Goal: Transaction & Acquisition: Book appointment/travel/reservation

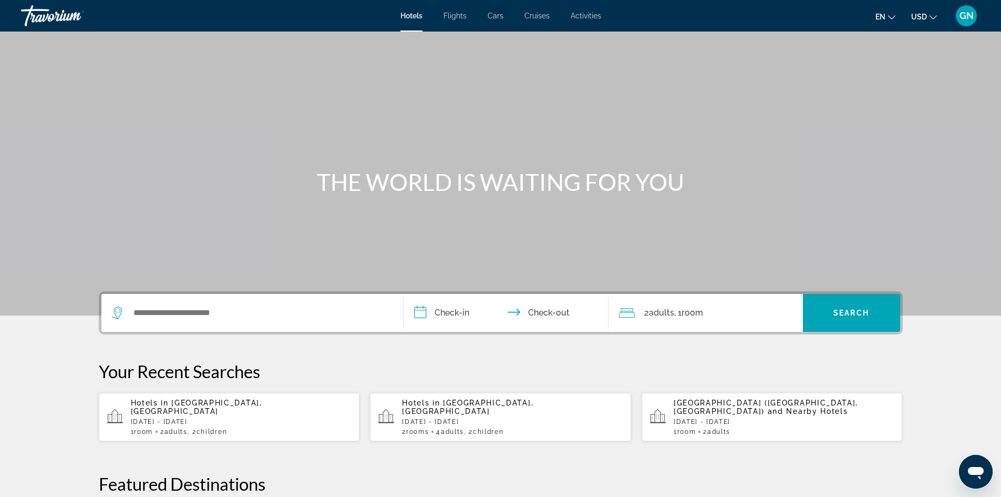
click at [215, 301] on div "Search widget" at bounding box center [252, 313] width 281 height 38
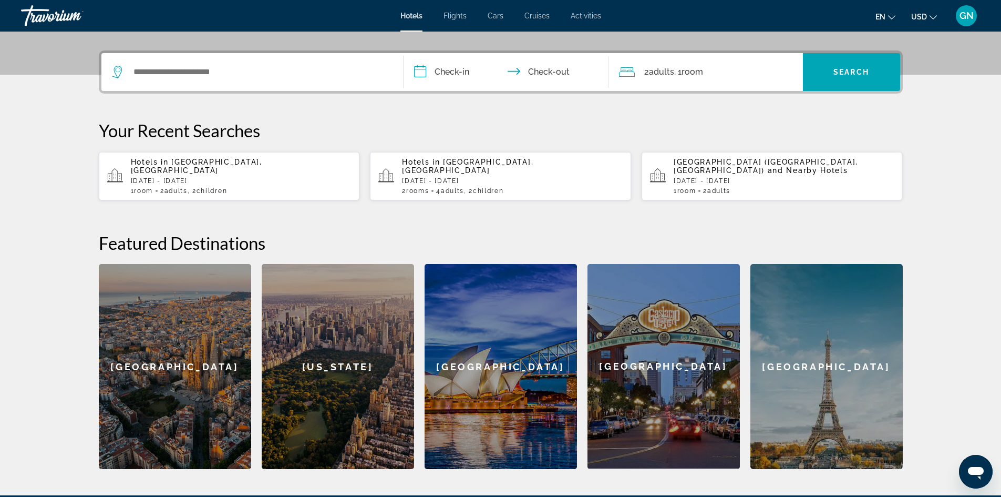
scroll to position [257, 0]
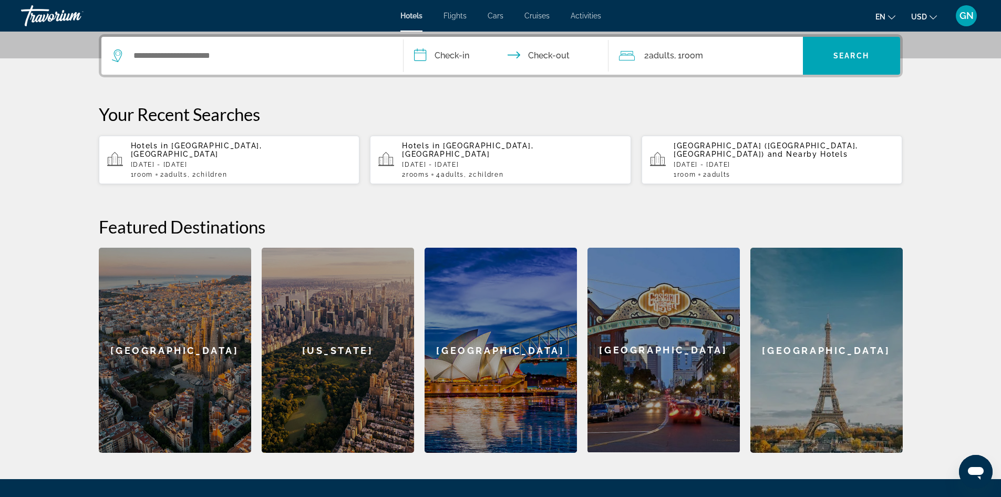
click at [202, 141] on app-hotels-recent-search "Hotels in [GEOGRAPHIC_DATA], [GEOGRAPHIC_DATA] [DATE] - [DATE] 1 Room rooms 2 A…" at bounding box center [229, 160] width 261 height 48
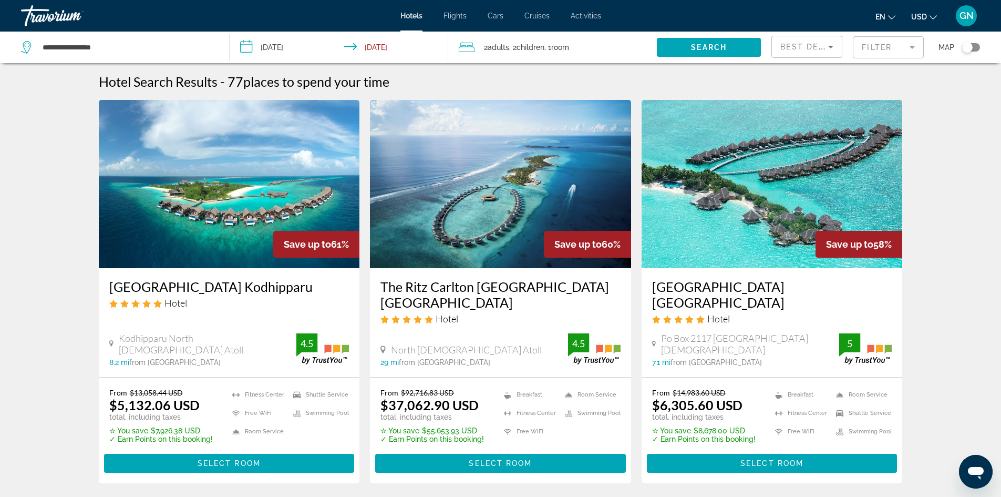
click at [909, 51] on mat-form-field "Filter" at bounding box center [888, 47] width 71 height 22
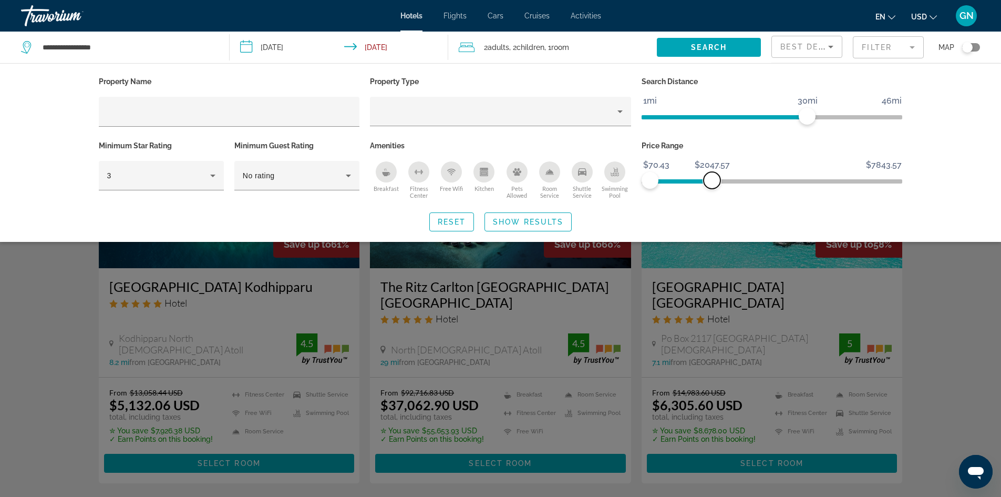
drag, startPoint x: 893, startPoint y: 182, endPoint x: 712, endPoint y: 182, distance: 180.3
click at [712, 182] on span "ngx-slider-max" at bounding box center [712, 180] width 17 height 17
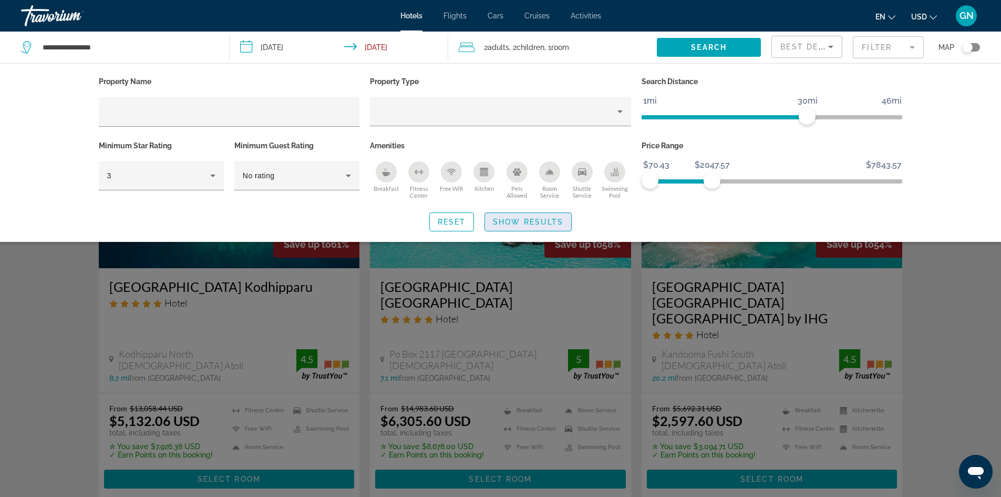
click at [519, 224] on span "Show Results" at bounding box center [528, 222] width 70 height 8
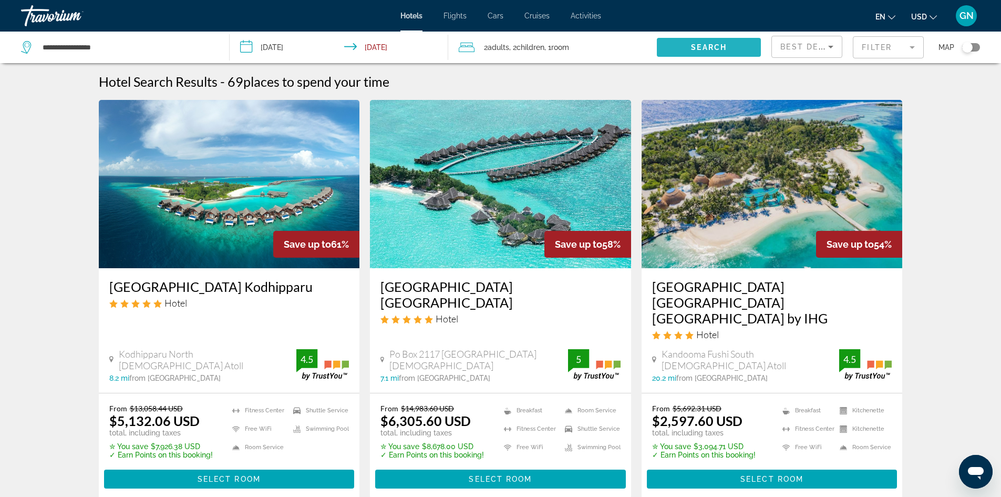
click at [728, 55] on span "Search widget" at bounding box center [709, 47] width 104 height 25
click at [404, 54] on input "**********" at bounding box center [341, 49] width 223 height 35
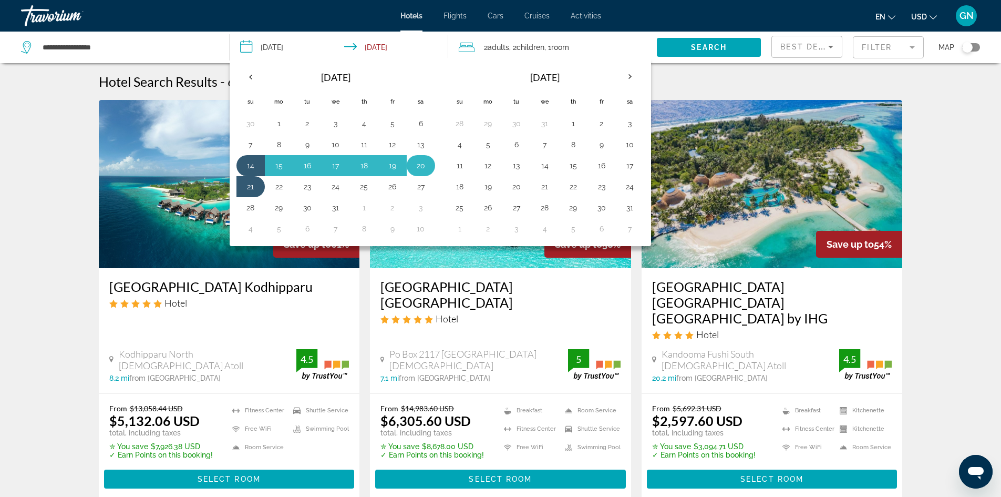
click at [422, 166] on button "20" at bounding box center [421, 165] width 17 height 15
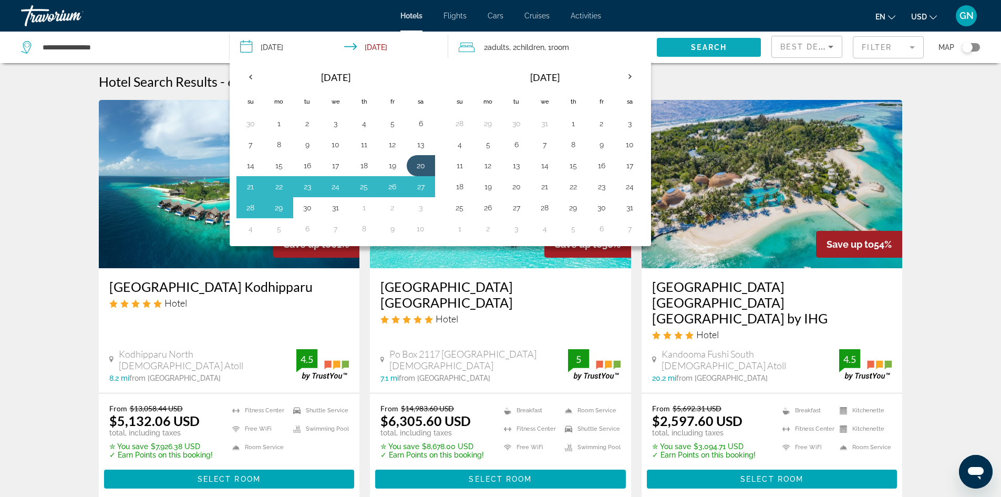
click at [705, 50] on span "Search" at bounding box center [709, 47] width 36 height 8
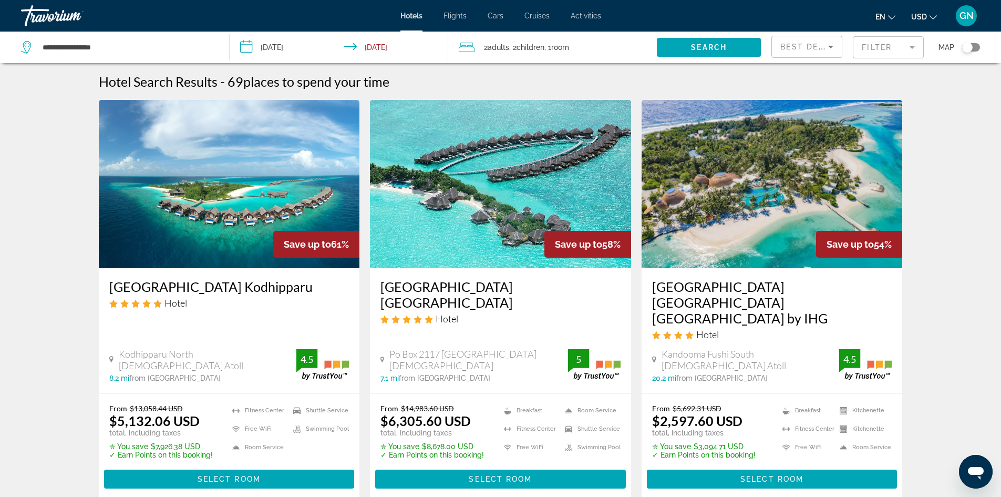
click at [406, 50] on input "**********" at bounding box center [341, 49] width 223 height 35
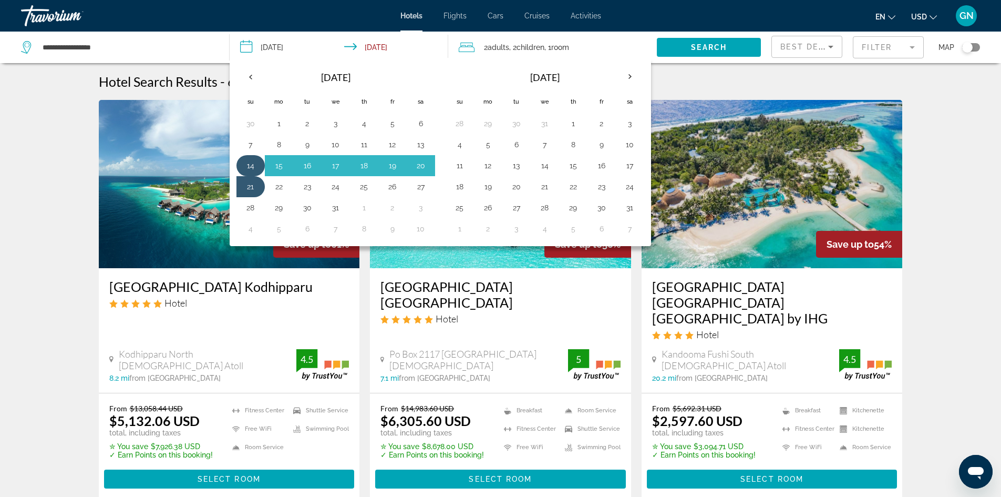
click at [255, 164] on button "14" at bounding box center [250, 165] width 17 height 15
click at [421, 168] on button "20" at bounding box center [421, 165] width 17 height 15
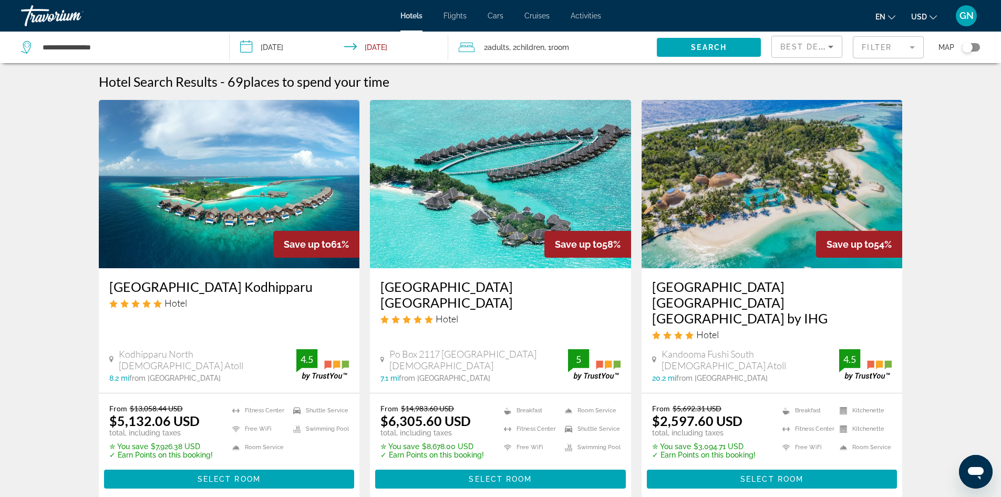
click at [394, 52] on input "**********" at bounding box center [341, 49] width 223 height 35
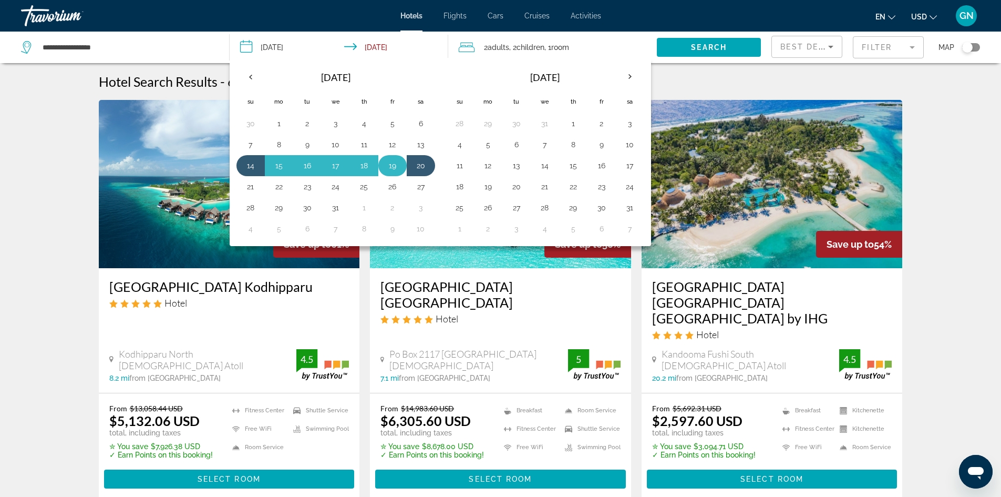
click at [389, 165] on button "19" at bounding box center [392, 165] width 17 height 15
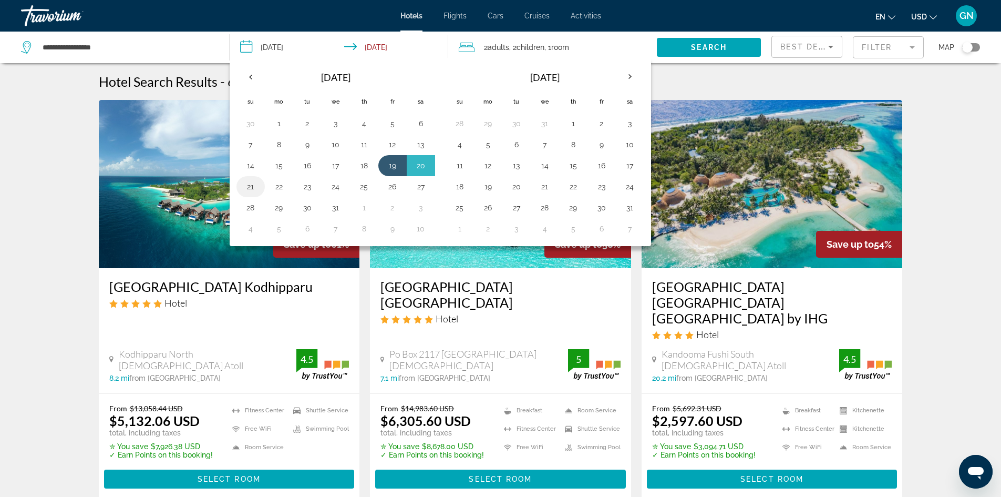
click at [248, 187] on button "21" at bounding box center [250, 186] width 17 height 15
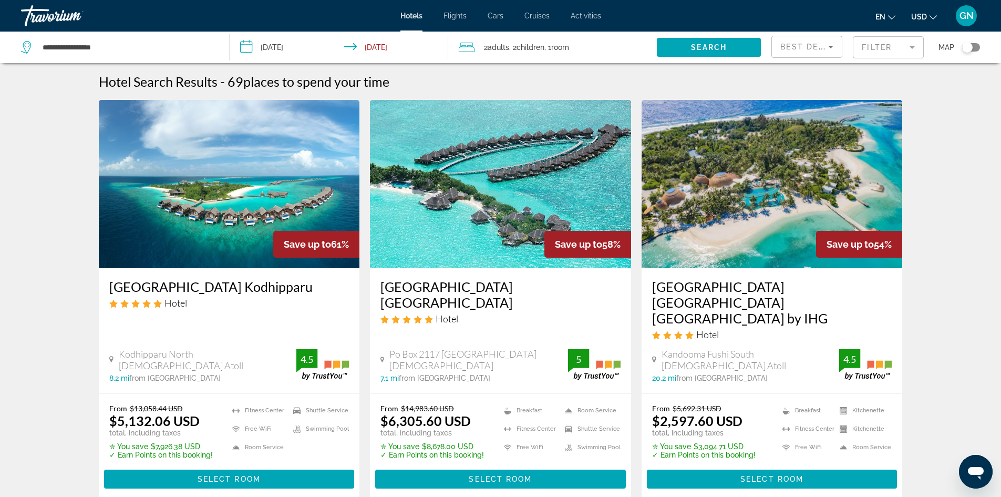
click at [386, 54] on input "**********" at bounding box center [341, 49] width 223 height 35
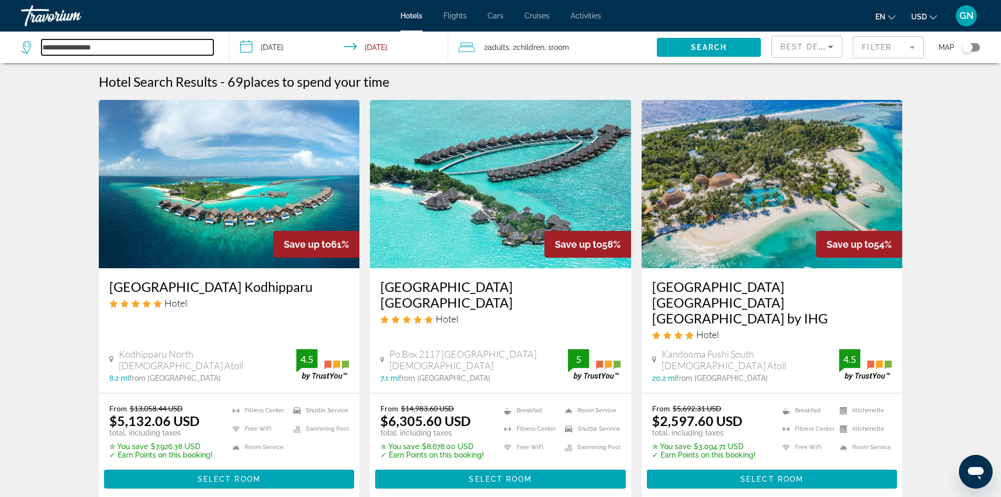
click at [46, 48] on input "**********" at bounding box center [128, 47] width 172 height 16
click at [274, 43] on input "**********" at bounding box center [341, 49] width 223 height 35
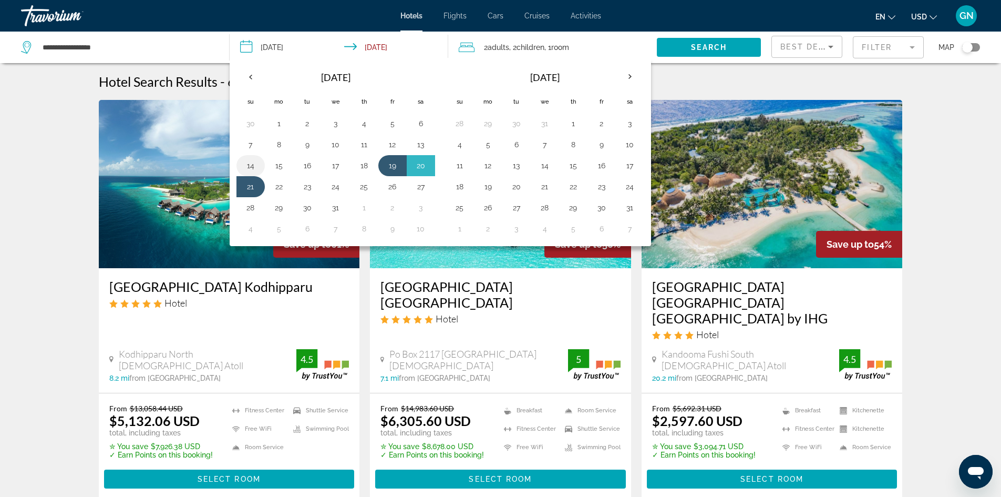
click at [246, 168] on button "14" at bounding box center [250, 165] width 17 height 15
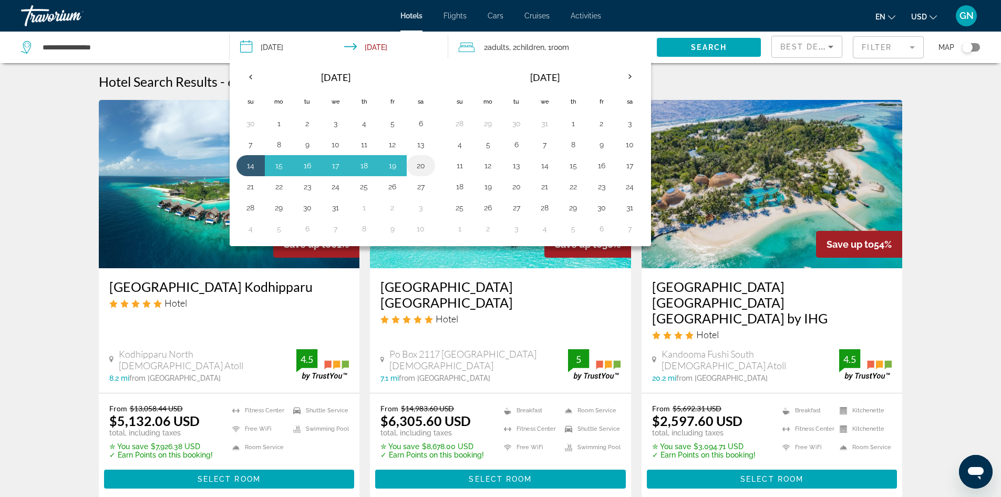
click at [424, 161] on button "20" at bounding box center [421, 165] width 17 height 15
type input "**********"
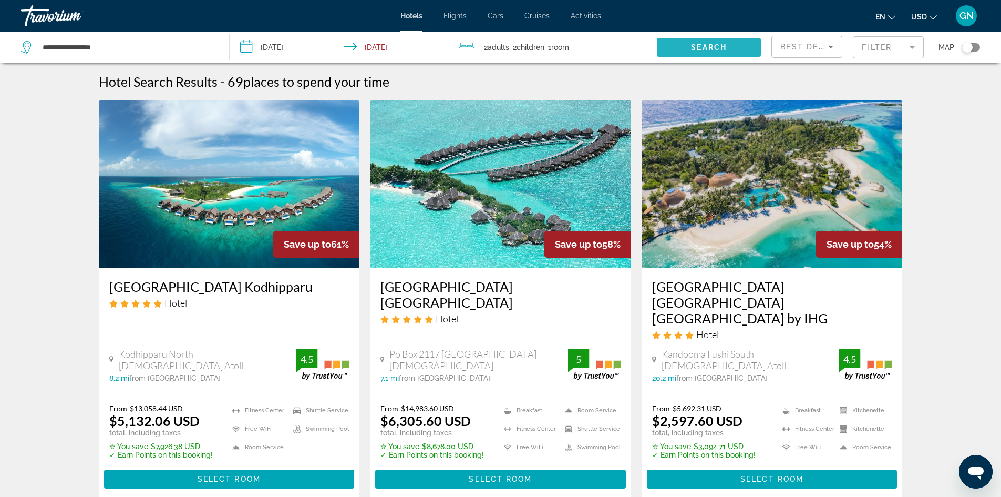
click at [689, 43] on span "Search widget" at bounding box center [709, 47] width 104 height 25
click at [910, 51] on mat-form-field "Filter" at bounding box center [888, 47] width 71 height 22
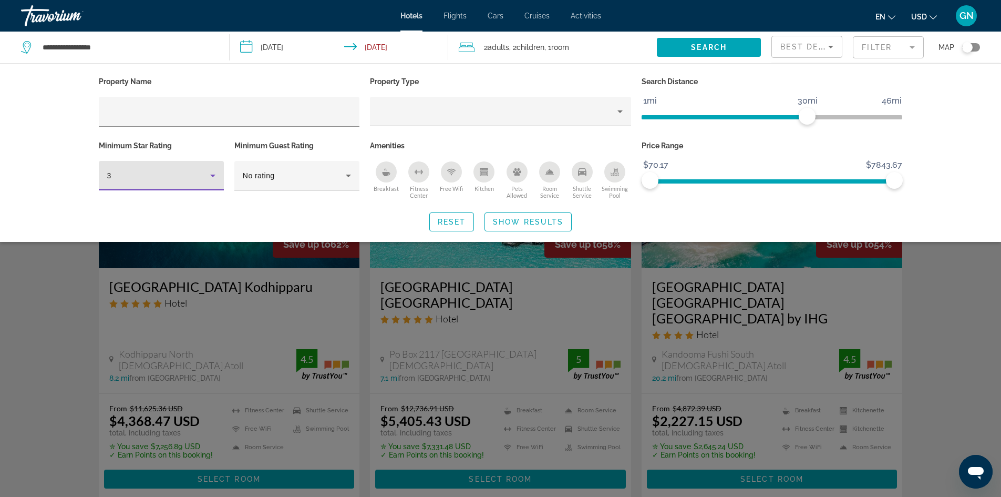
click at [211, 175] on icon "Hotel Filters" at bounding box center [212, 176] width 5 height 3
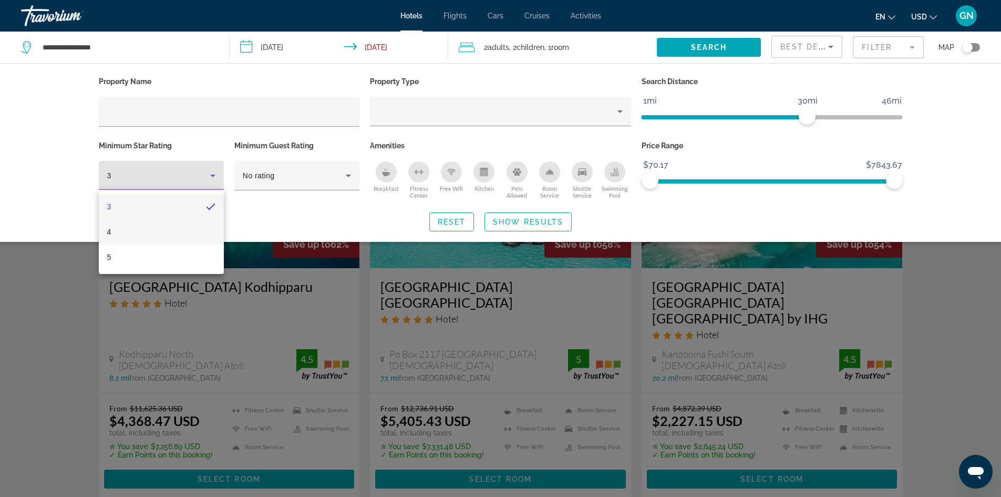
click at [179, 232] on mat-option "4" at bounding box center [161, 231] width 125 height 25
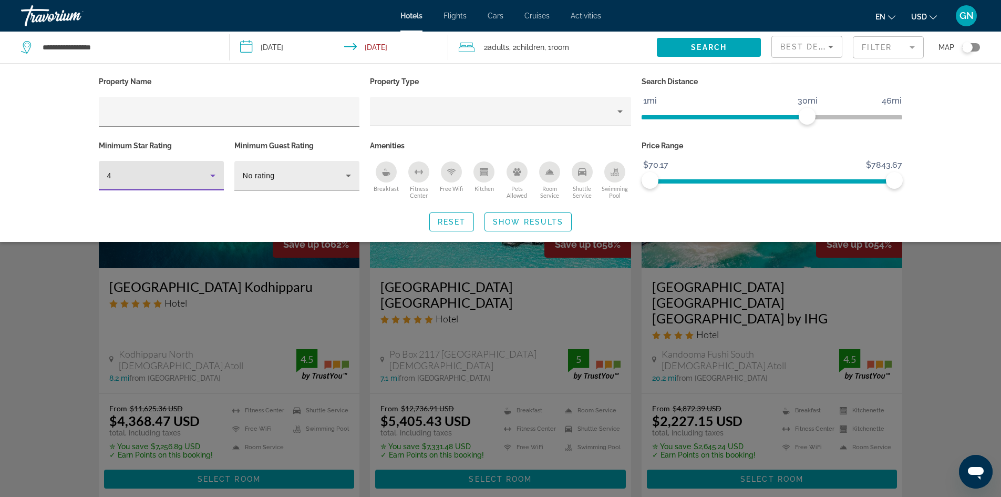
click at [338, 177] on div "No rating" at bounding box center [294, 175] width 103 height 13
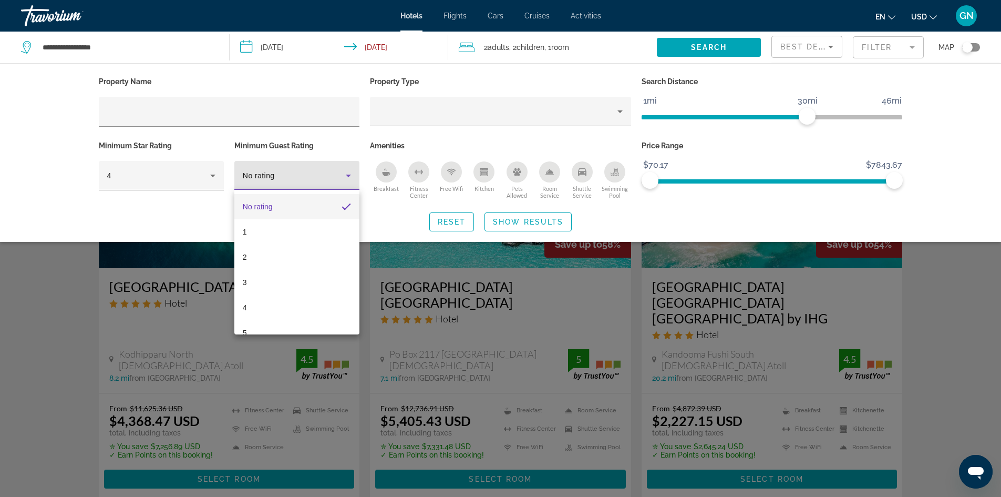
scroll to position [15, 0]
click at [311, 315] on mat-option "5" at bounding box center [296, 317] width 125 height 25
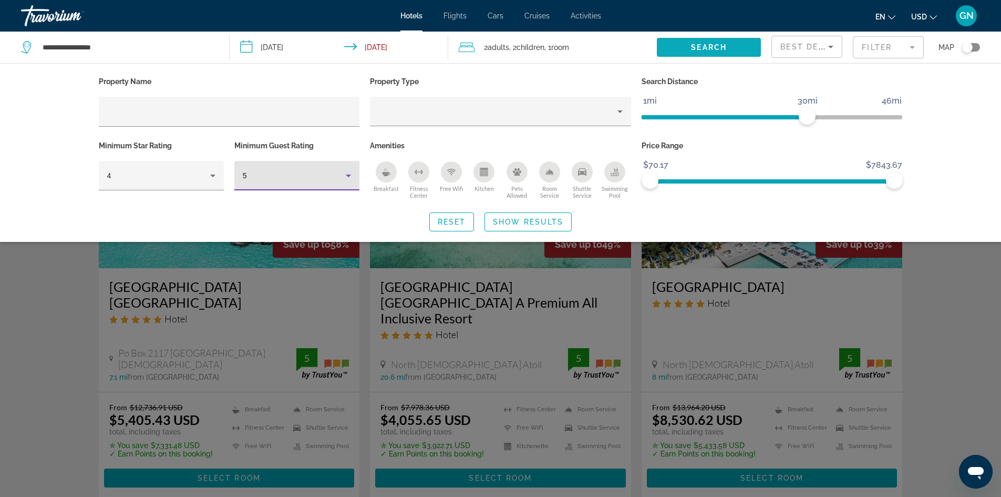
click at [741, 54] on span "Search widget" at bounding box center [709, 47] width 104 height 25
click at [965, 271] on div "Search widget" at bounding box center [500, 327] width 1001 height 339
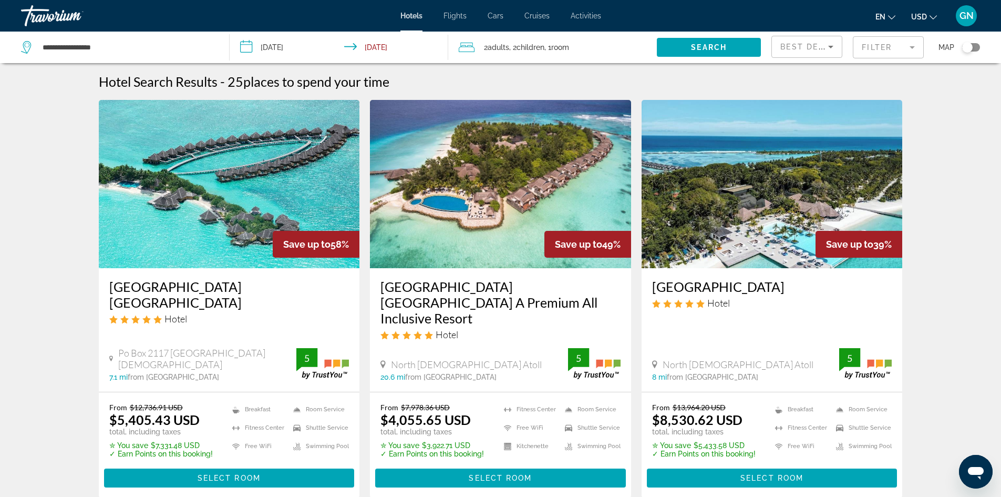
click at [970, 50] on div "Toggle map" at bounding box center [968, 47] width 11 height 11
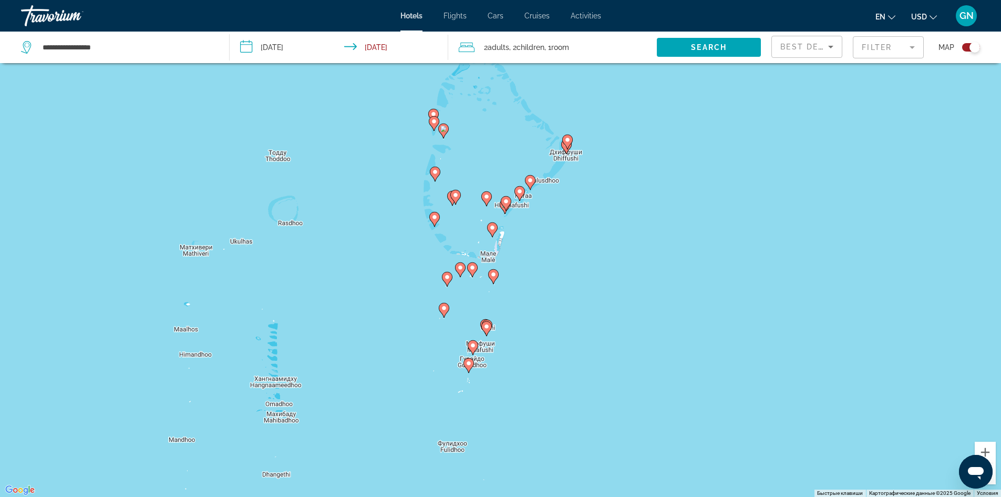
click at [972, 46] on div "Toggle map" at bounding box center [975, 47] width 11 height 11
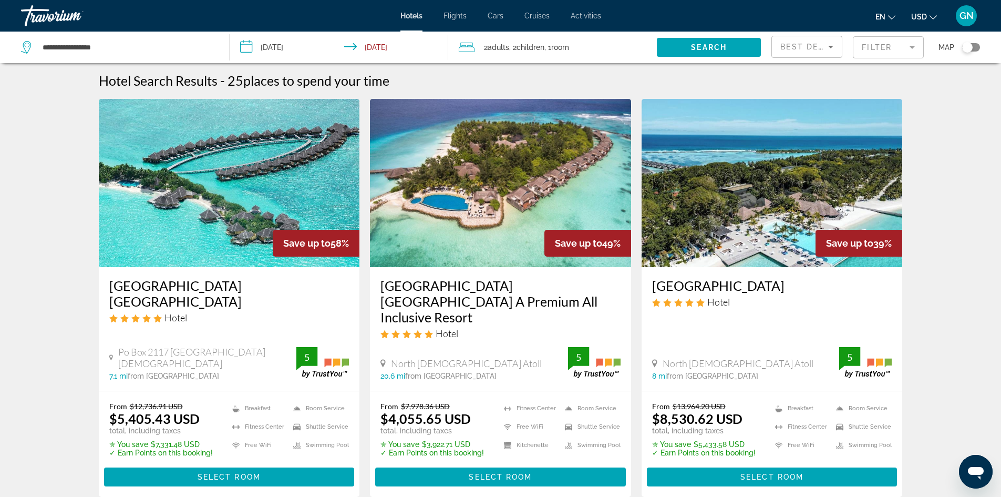
scroll to position [0, 0]
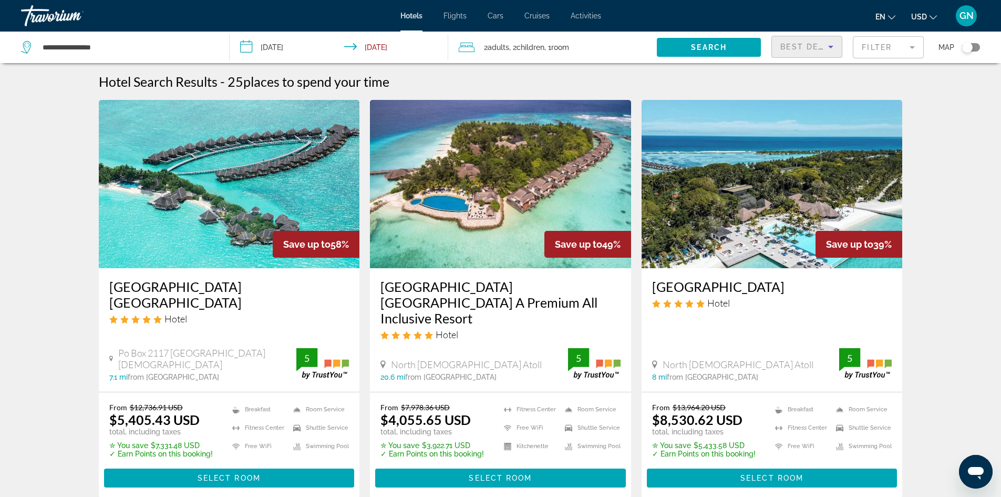
click at [798, 51] on div "Best Deals" at bounding box center [805, 46] width 48 height 13
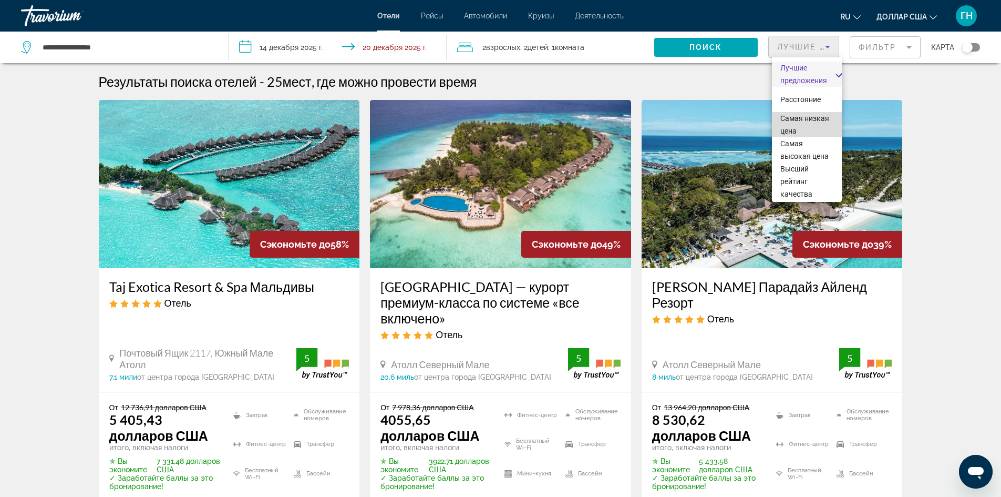
click at [811, 129] on font "Самая низкая цена" at bounding box center [805, 124] width 49 height 21
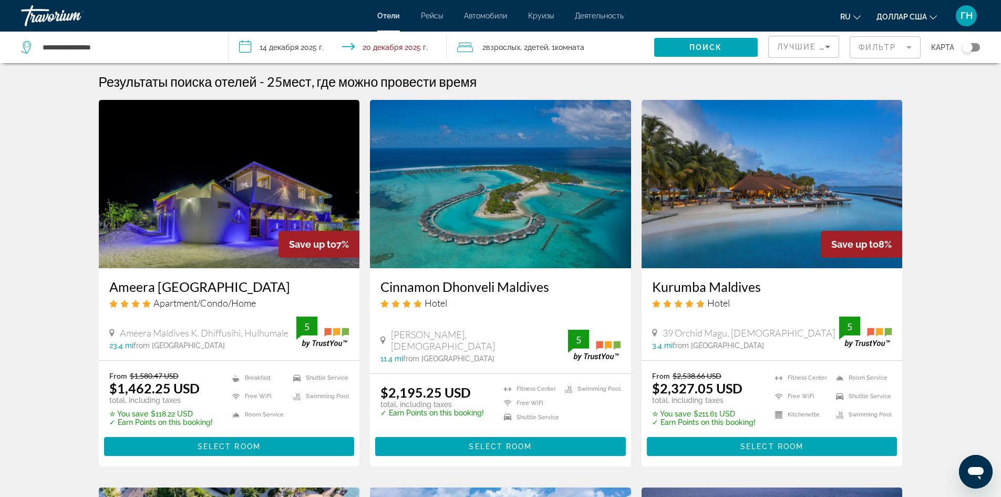
click at [814, 193] on img "Основное содержание" at bounding box center [772, 184] width 261 height 168
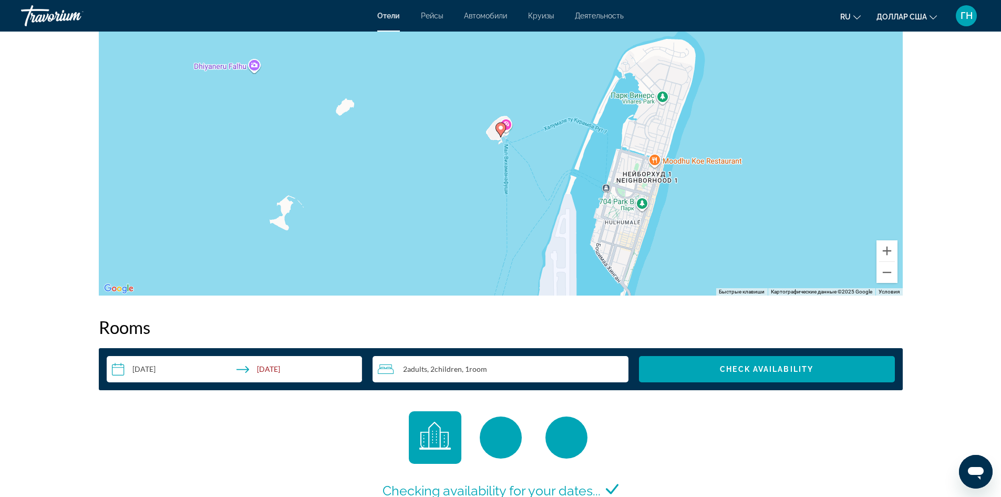
scroll to position [1104, 0]
